Goal: Complete application form

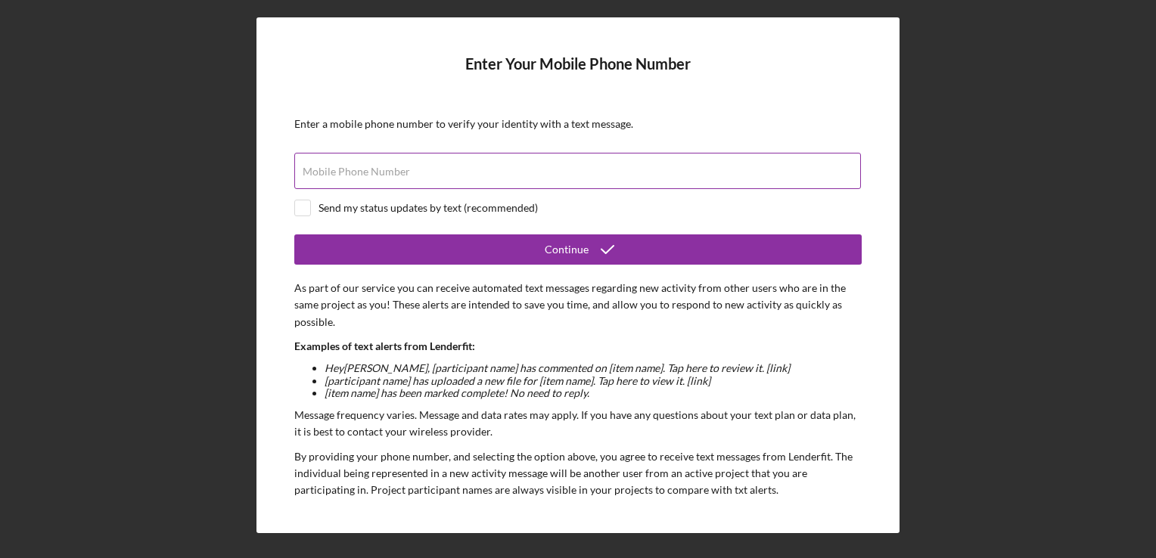
click at [350, 171] on label "Mobile Phone Number" at bounding box center [356, 172] width 107 height 12
click at [350, 171] on input "Mobile Phone Number" at bounding box center [577, 171] width 567 height 36
paste input "(173) 444-4740"
type input "(173) 444-4740"
click at [305, 209] on input "checkbox" at bounding box center [302, 207] width 15 height 15
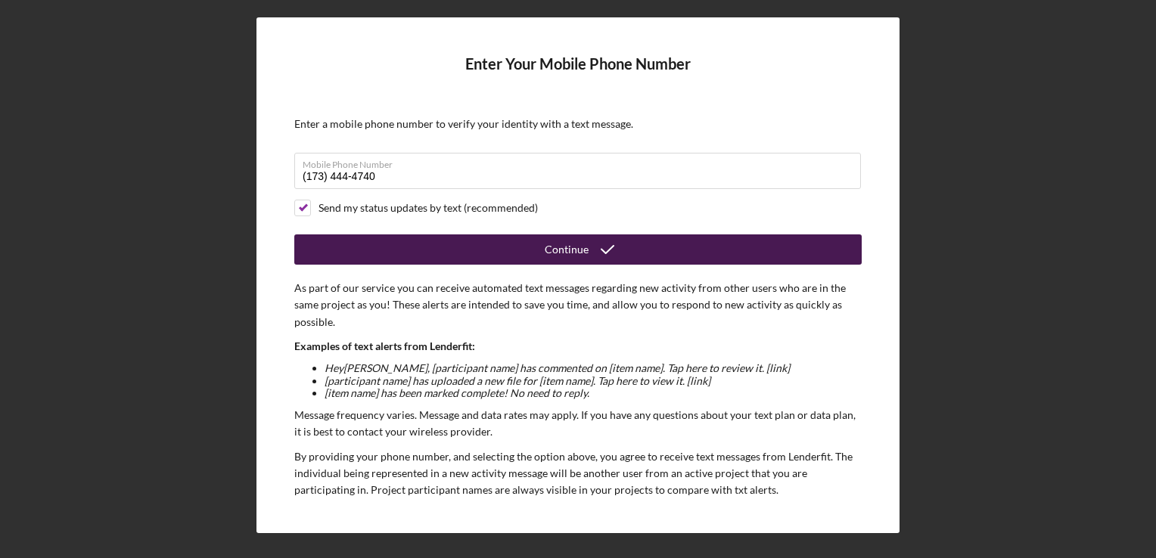
click at [584, 248] on div "Continue" at bounding box center [567, 249] width 44 height 30
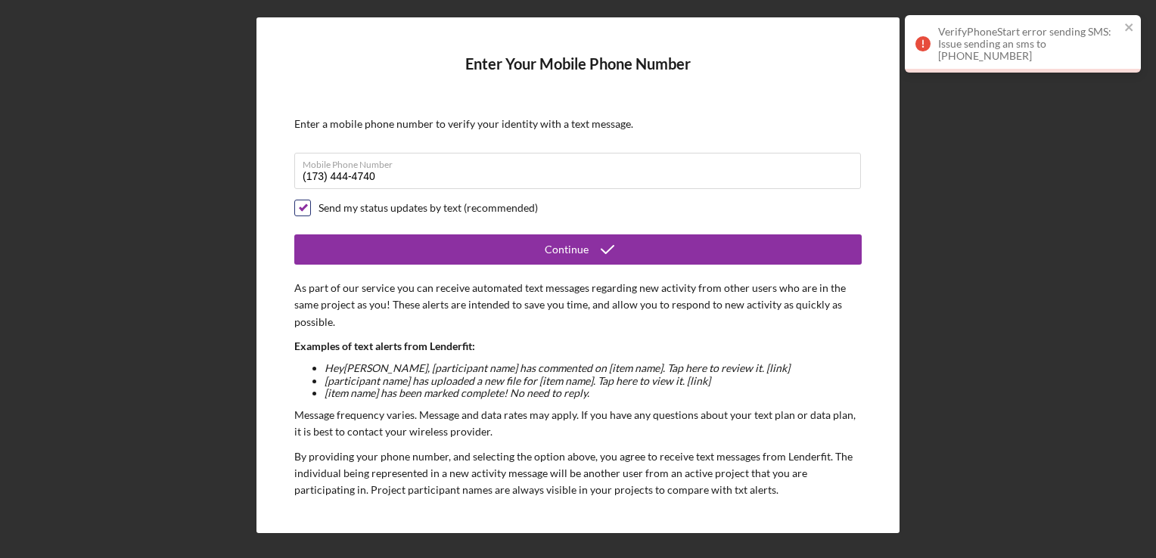
click at [304, 206] on input "checkbox" at bounding box center [302, 207] width 15 height 15
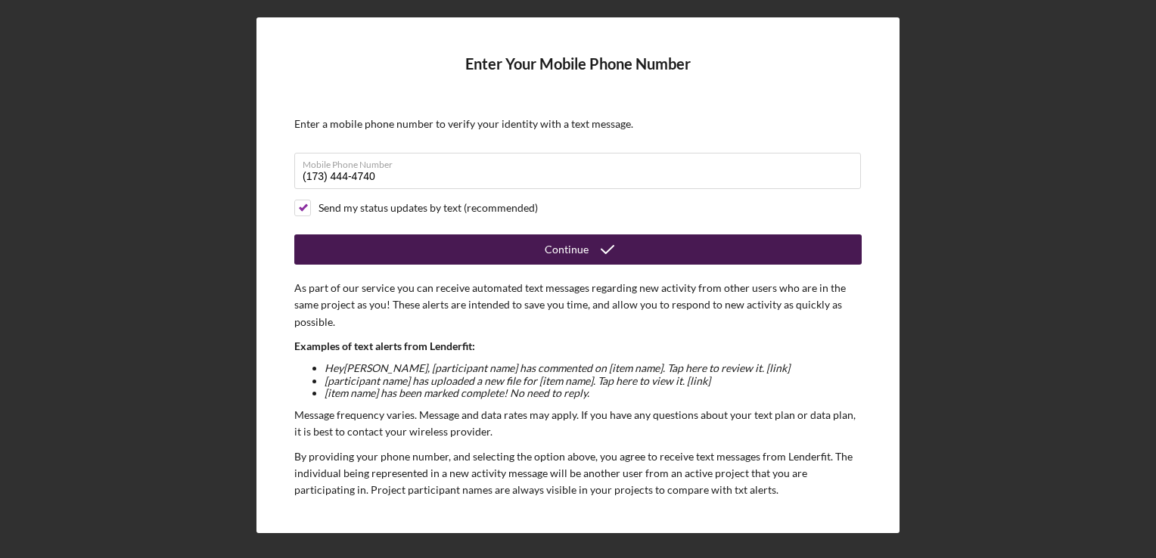
click at [570, 252] on div "Continue" at bounding box center [567, 249] width 44 height 30
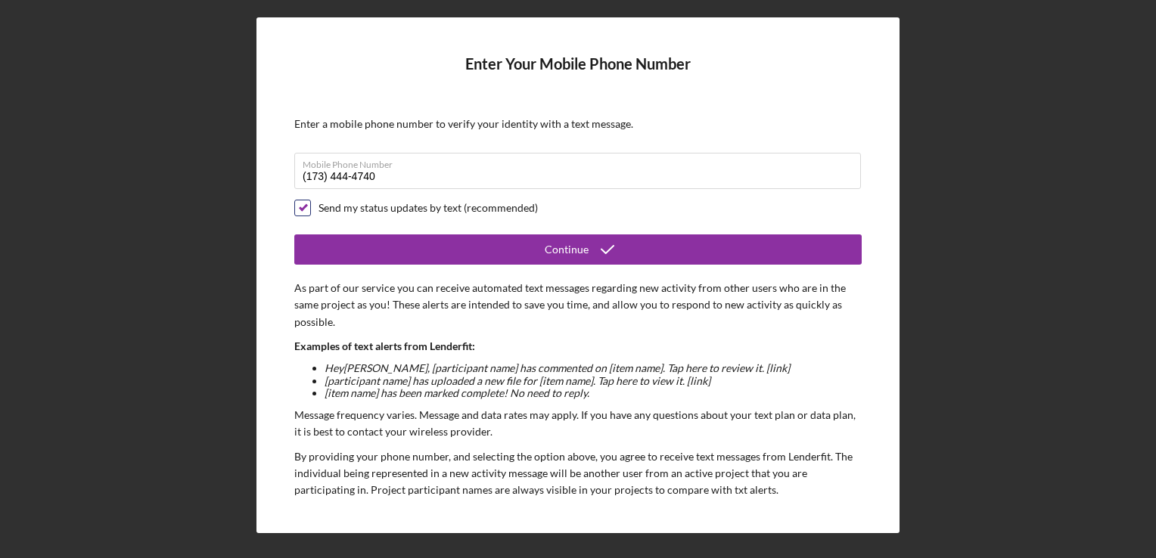
click at [306, 210] on input "checkbox" at bounding box center [302, 207] width 15 height 15
checkbox input "false"
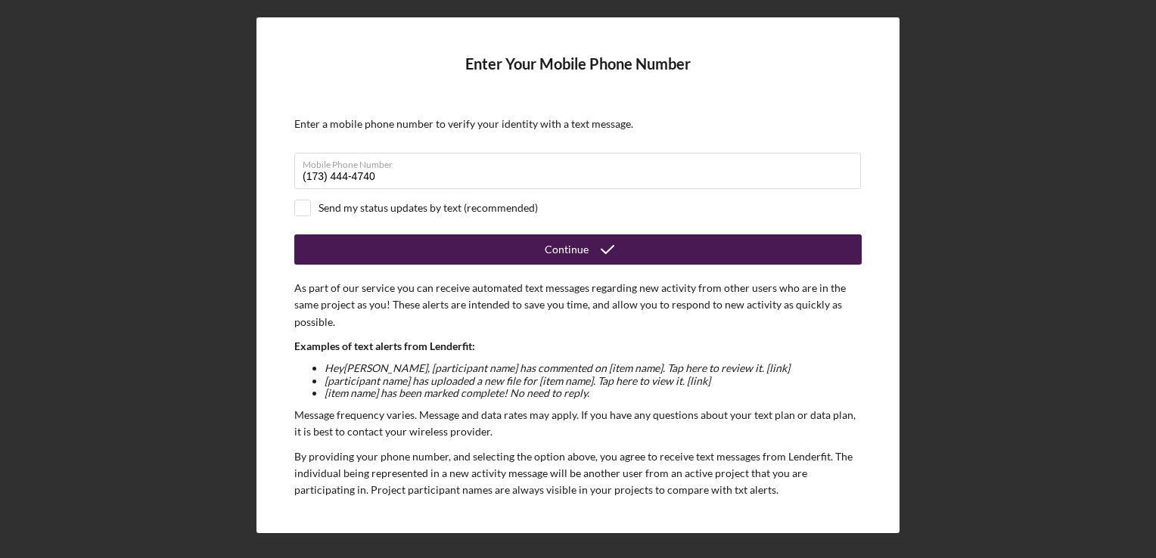
click at [558, 241] on div "Continue" at bounding box center [567, 249] width 44 height 30
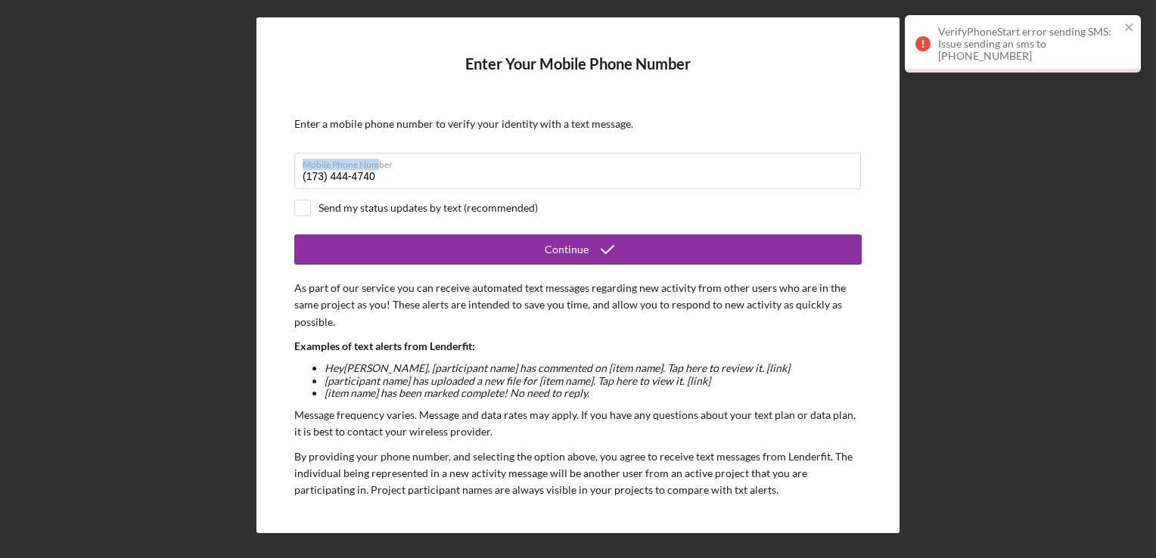
drag, startPoint x: 377, startPoint y: 169, endPoint x: 276, endPoint y: 178, distance: 101.0
click at [276, 178] on div "Enter Your Mobile Phone Number Enter a mobile phone number to verify your ident…" at bounding box center [577, 275] width 643 height 516
drag, startPoint x: 276, startPoint y: 178, endPoint x: 381, endPoint y: 176, distance: 105.2
click at [381, 176] on input "(173) 444-4740" at bounding box center [577, 171] width 567 height 36
drag, startPoint x: 381, startPoint y: 173, endPoint x: 300, endPoint y: 180, distance: 82.0
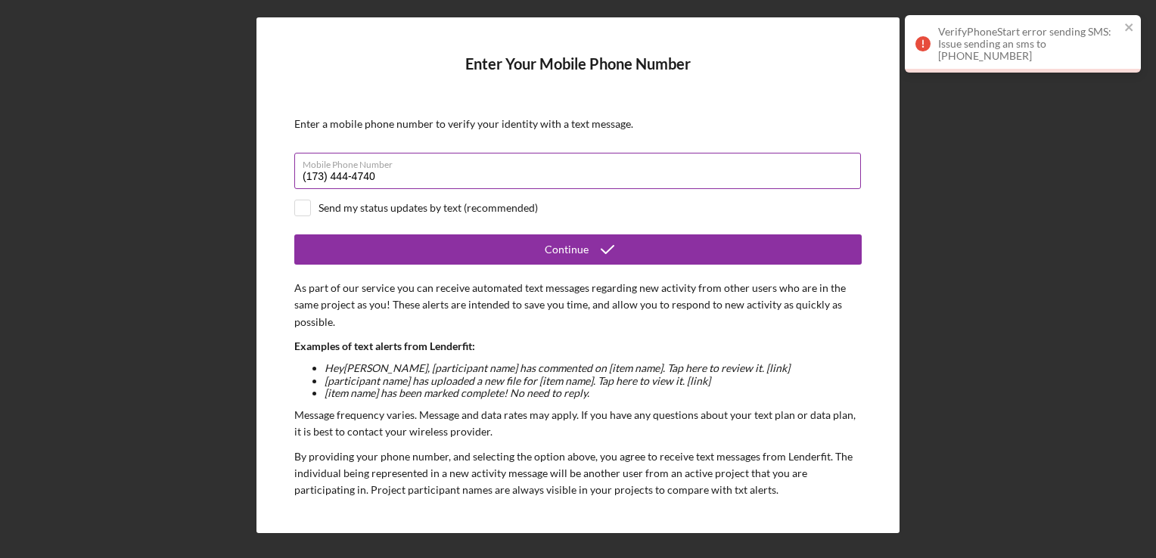
click at [300, 180] on input "(173) 444-4740" at bounding box center [577, 171] width 567 height 36
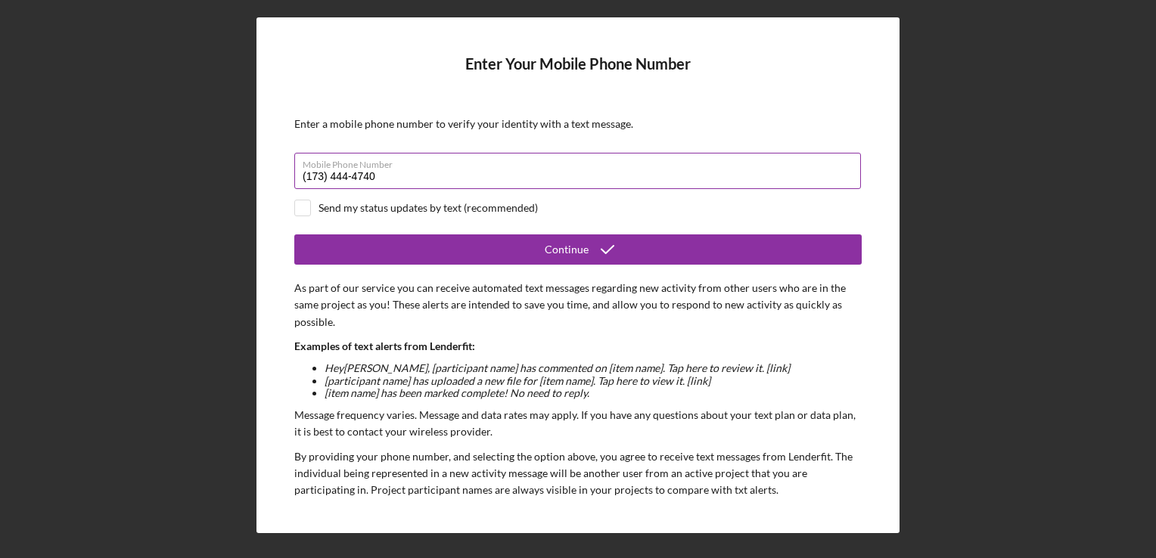
paste input
click at [313, 180] on input "(173) 444-4740" at bounding box center [577, 171] width 567 height 36
click at [396, 179] on input "(734) 444-740#" at bounding box center [577, 171] width 567 height 36
click at [384, 179] on input "(734) 444-740#" at bounding box center [577, 171] width 567 height 36
type input "[PHONE_NUMBER]"
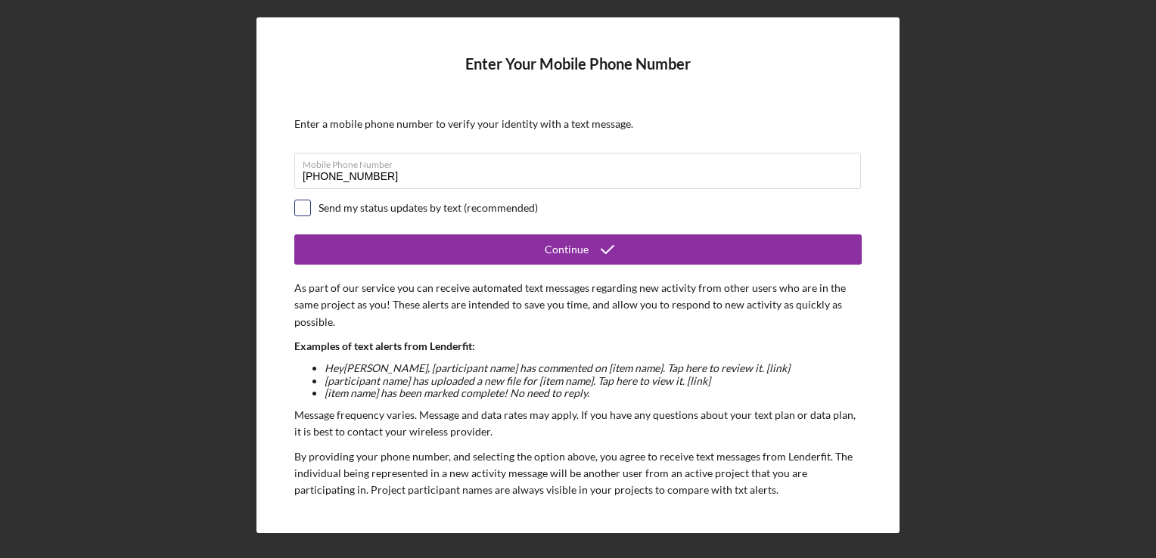
click at [306, 210] on input "checkbox" at bounding box center [302, 207] width 15 height 15
checkbox input "true"
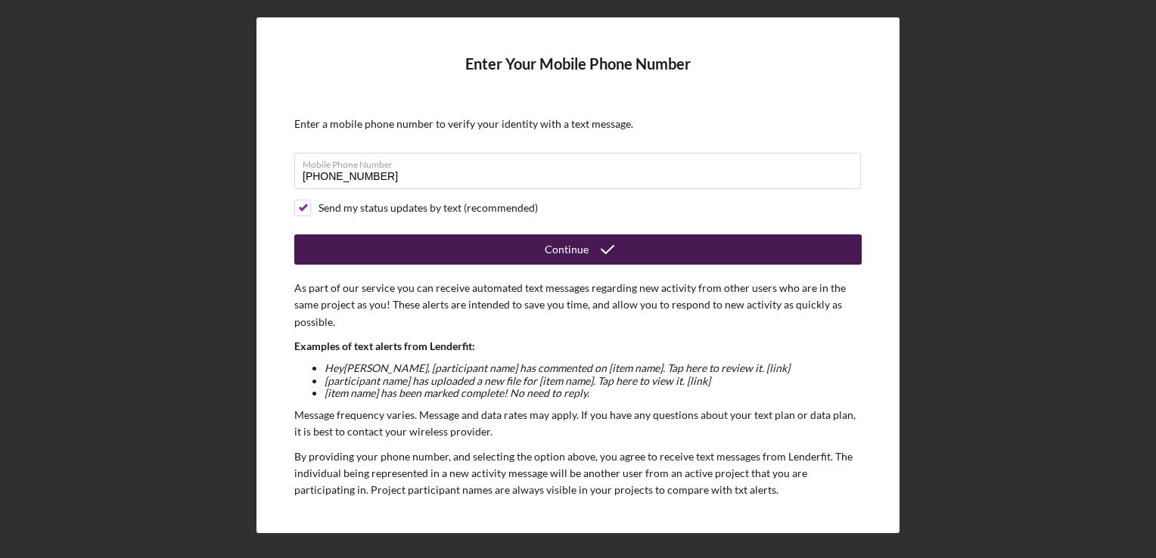
click at [542, 246] on button "Continue" at bounding box center [577, 249] width 567 height 30
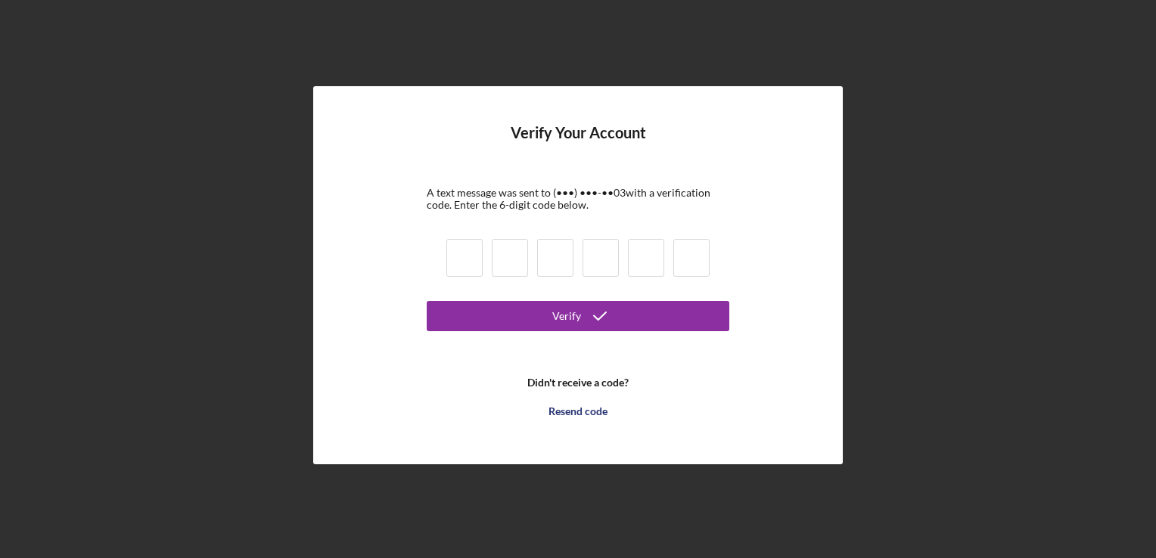
click at [465, 262] on input at bounding box center [464, 258] width 36 height 38
type input "4"
type input "5"
type input "8"
type input "0"
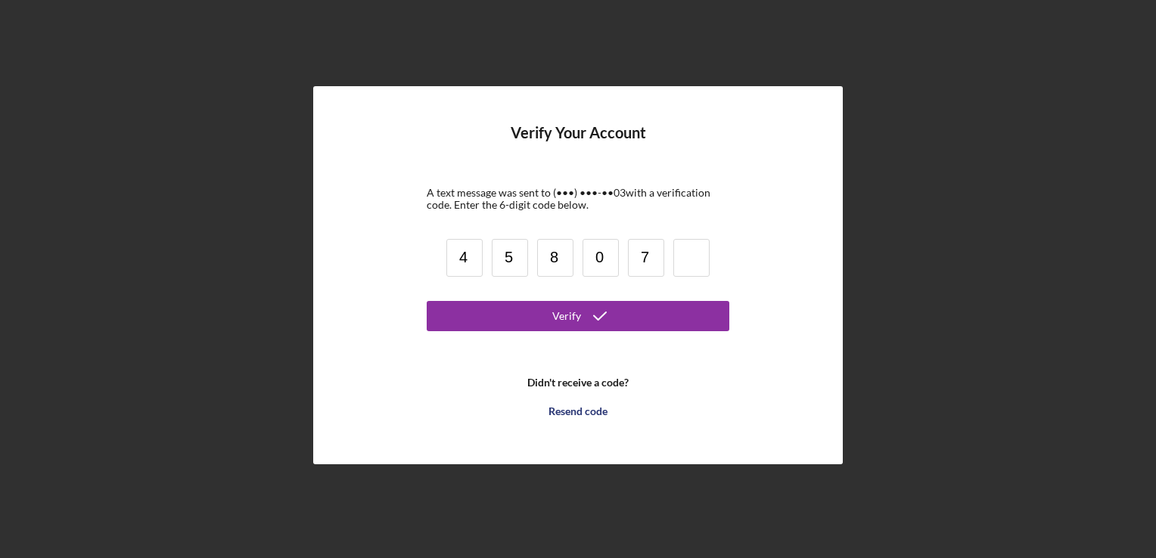
type input "7"
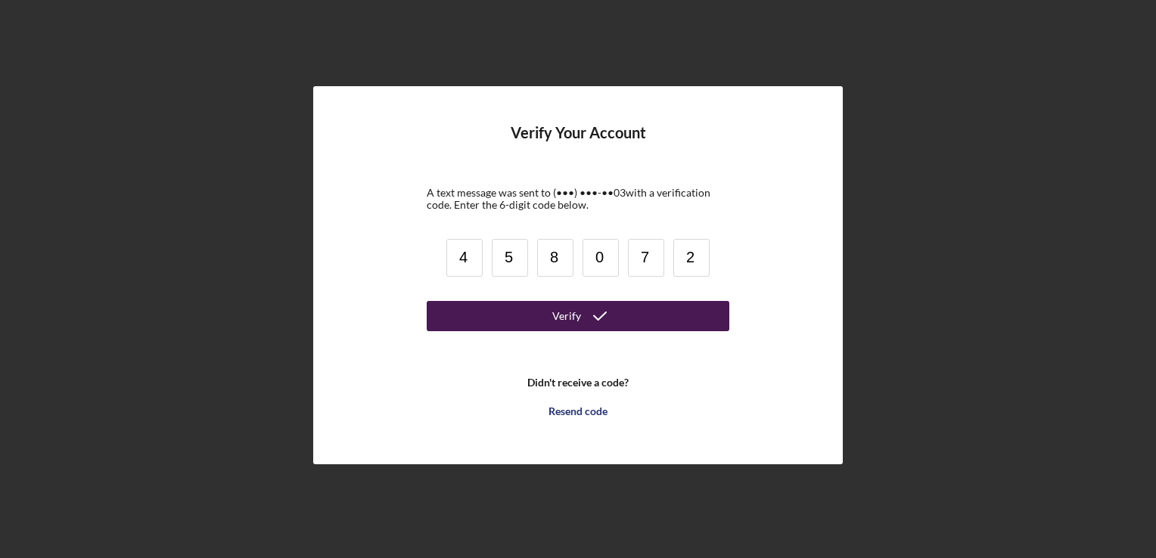
type input "2"
click at [554, 326] on div "Verify" at bounding box center [566, 316] width 29 height 30
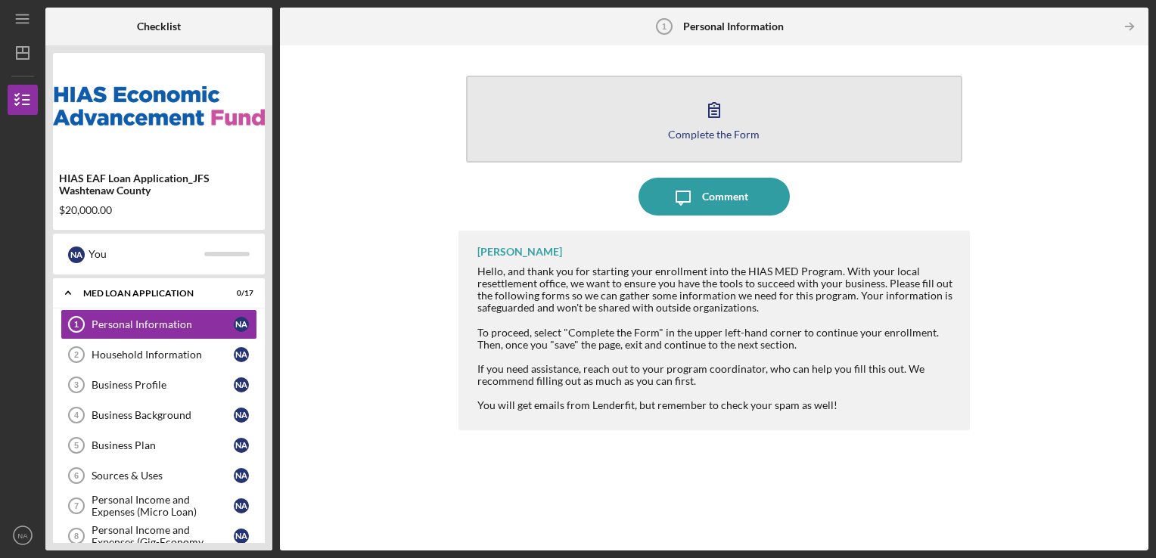
click at [699, 136] on div "Complete the Form" at bounding box center [714, 134] width 92 height 11
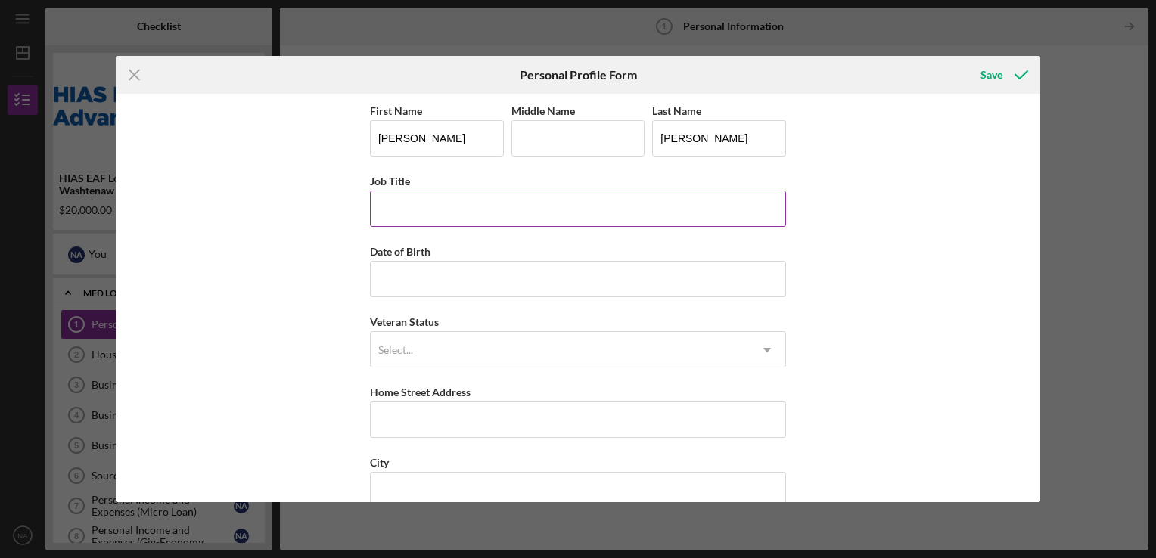
click at [424, 208] on input "Job Title" at bounding box center [578, 209] width 416 height 36
click at [375, 208] on input "Driver" at bounding box center [578, 209] width 416 height 36
type input "Uber Driver"
click at [430, 280] on input "Date of Birth" at bounding box center [578, 279] width 416 height 36
click at [463, 276] on input "Date of Birth" at bounding box center [578, 279] width 416 height 36
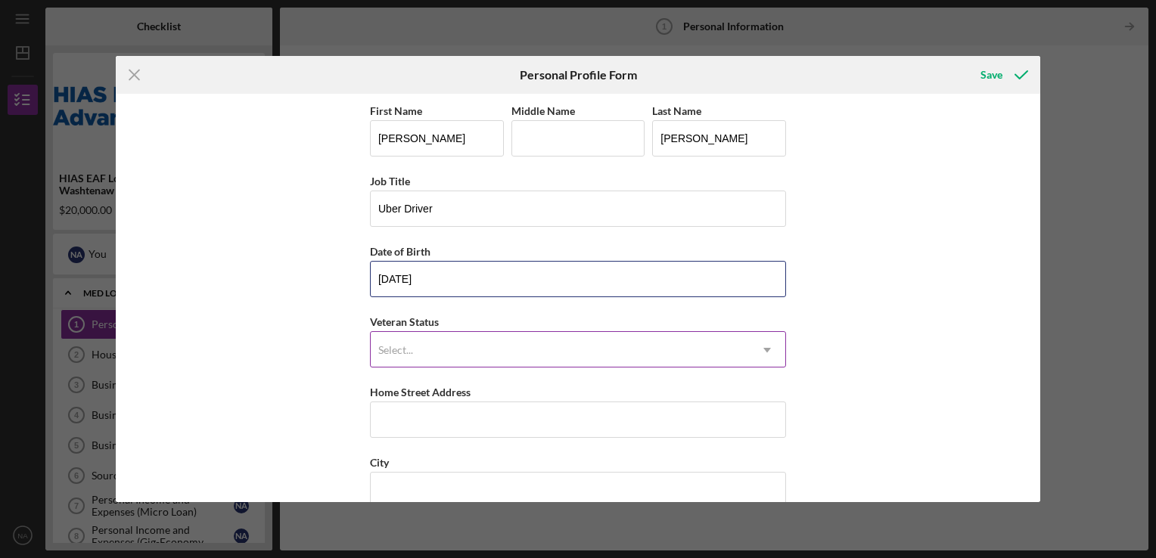
type input "[DATE]"
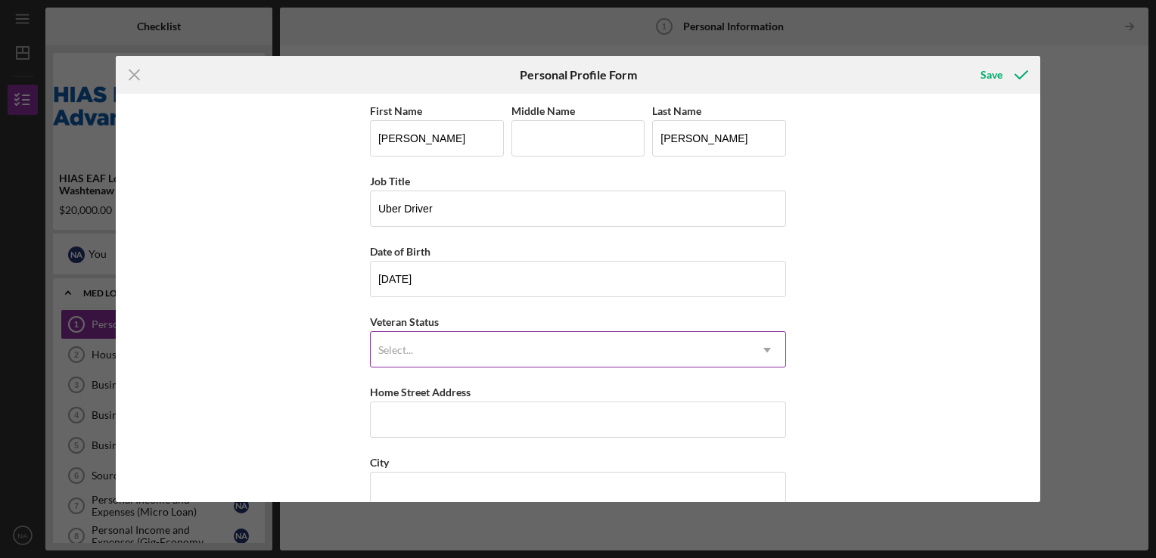
click at [432, 346] on div "Select..." at bounding box center [560, 350] width 378 height 35
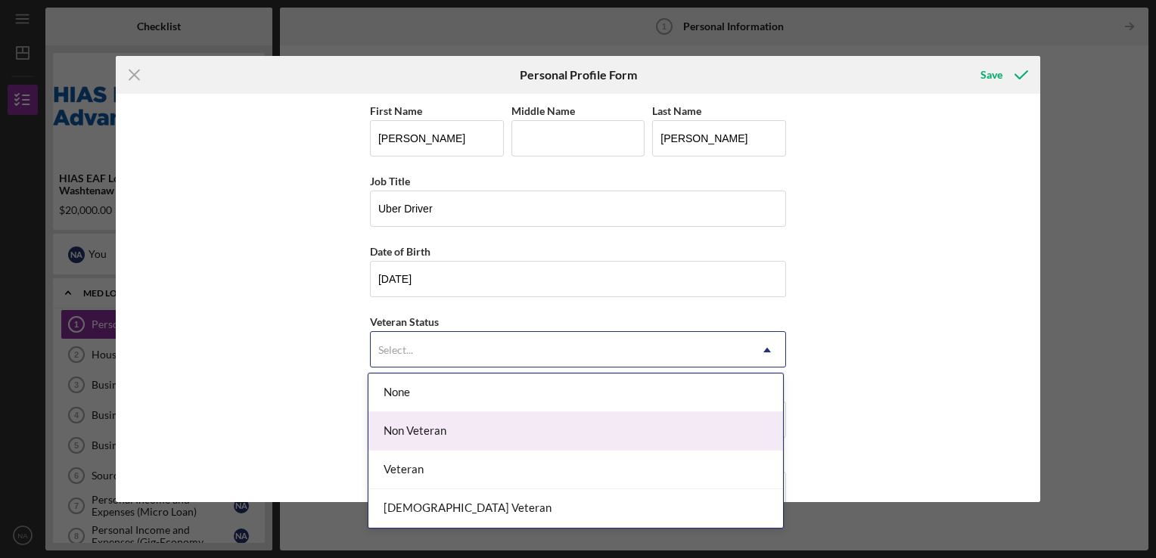
click at [443, 430] on div "Non Veteran" at bounding box center [575, 431] width 415 height 39
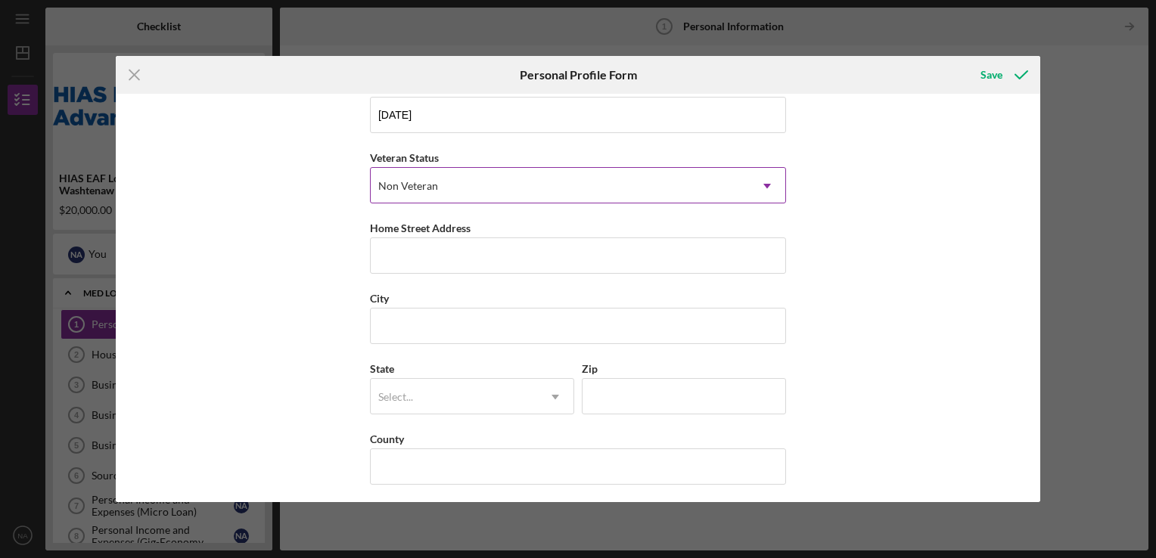
scroll to position [166, 0]
click at [415, 253] on input "Home Street Address" at bounding box center [578, 253] width 416 height 36
type input "[STREET_ADDRESS]"
click at [415, 313] on input "City" at bounding box center [578, 324] width 416 height 36
type input "Ypsilanti"
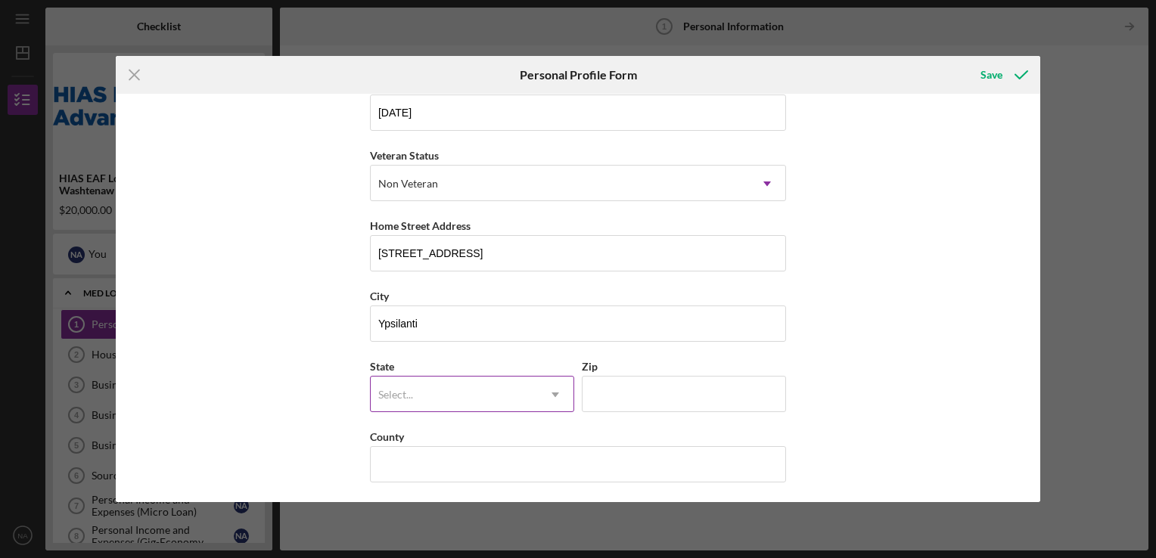
click at [409, 395] on div "Select..." at bounding box center [395, 395] width 35 height 12
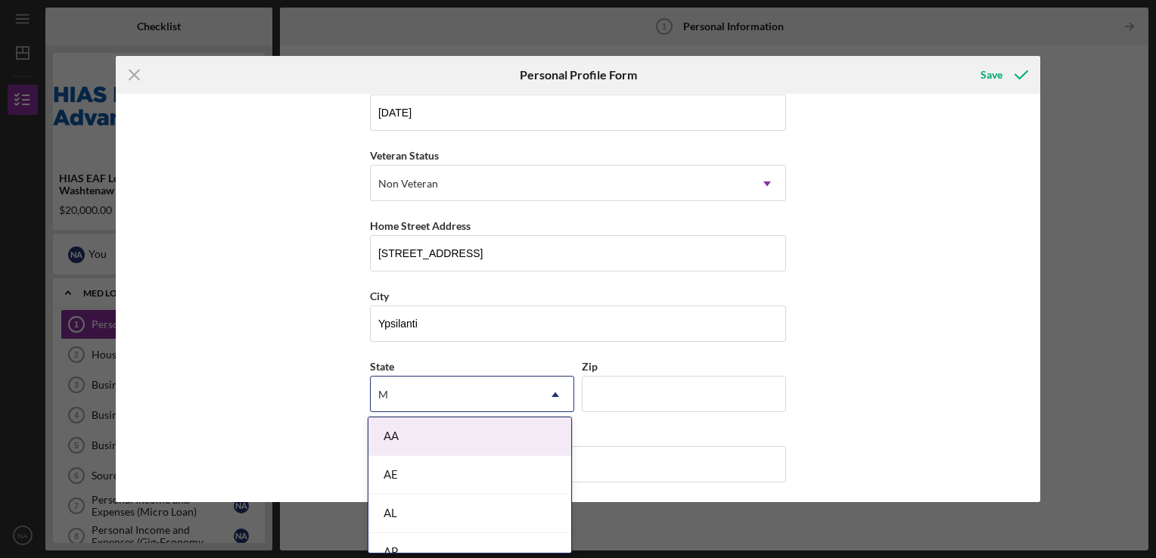
type input "MI"
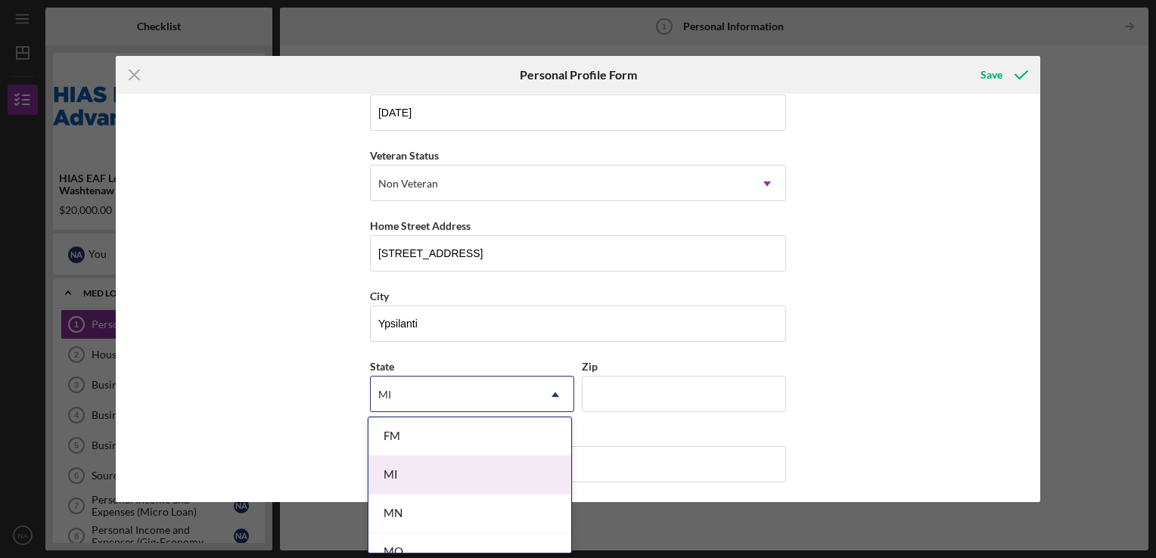
click at [398, 478] on div "MI" at bounding box center [469, 475] width 203 height 39
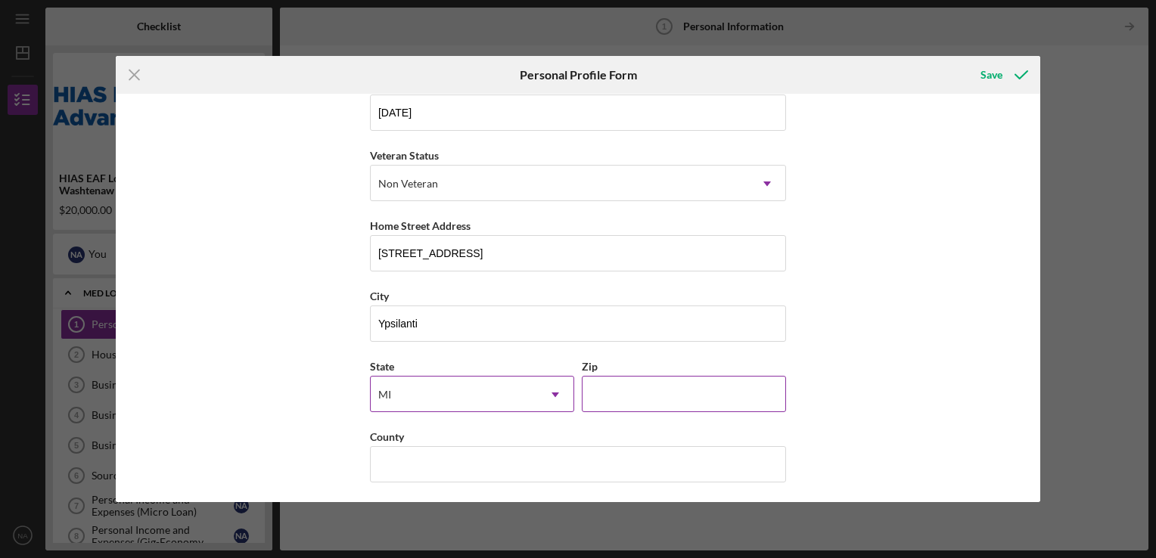
click at [612, 390] on input "Zip" at bounding box center [684, 394] width 204 height 36
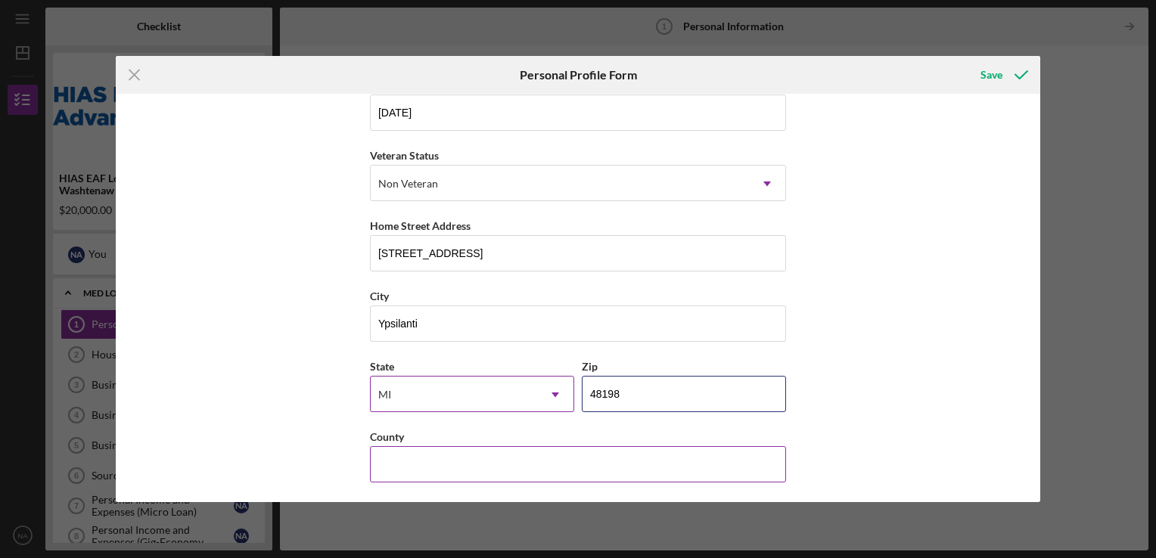
type input "48198"
click at [475, 471] on input "County" at bounding box center [578, 464] width 416 height 36
type input "[GEOGRAPHIC_DATA]"
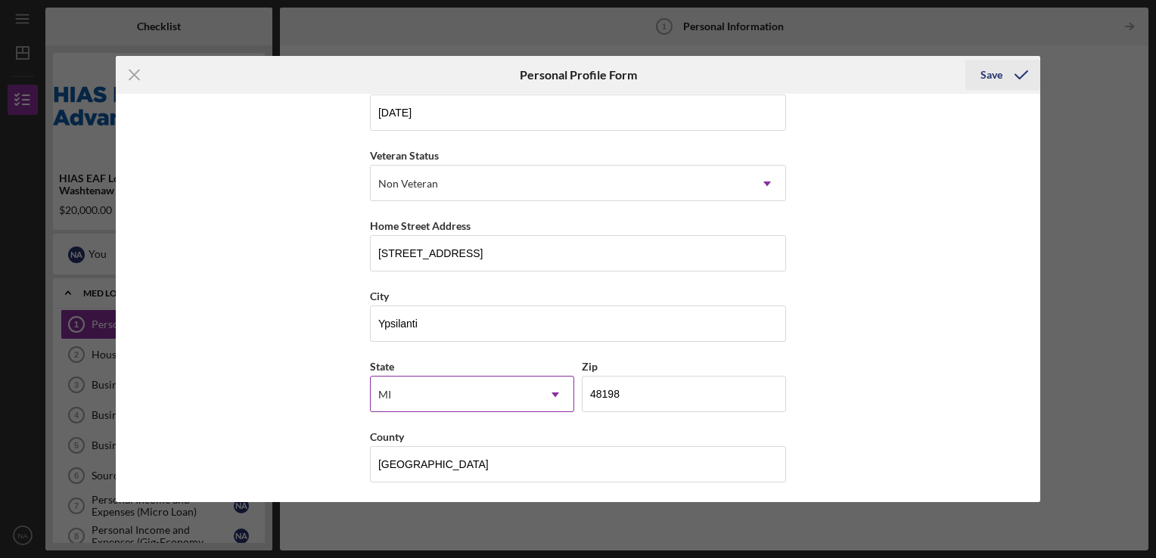
click at [998, 73] on div "Save" at bounding box center [991, 75] width 22 height 30
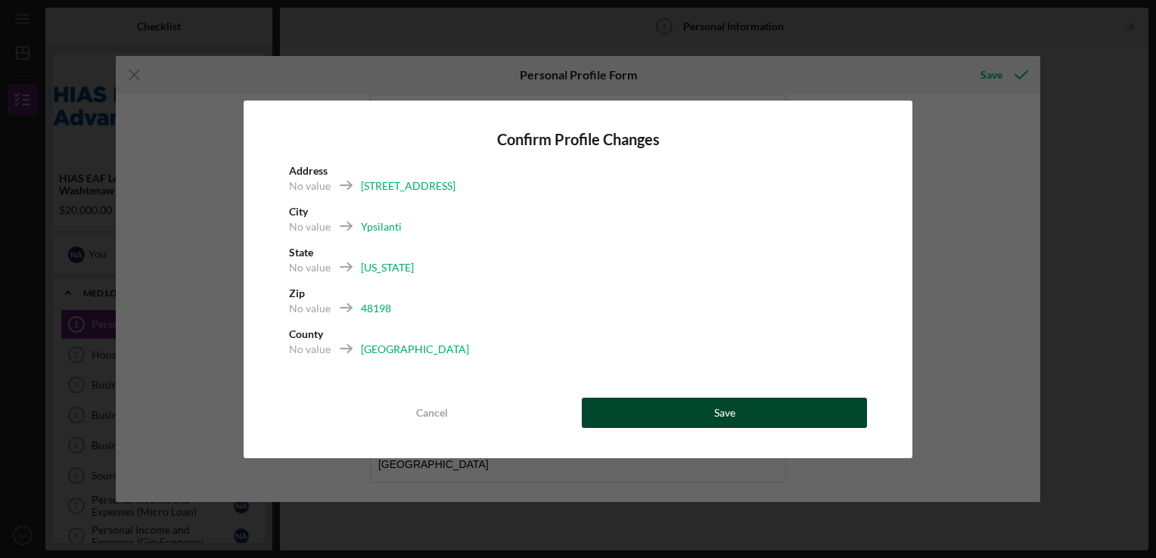
click at [682, 409] on button "Save" at bounding box center [724, 413] width 285 height 30
